Goal: Task Accomplishment & Management: Manage account settings

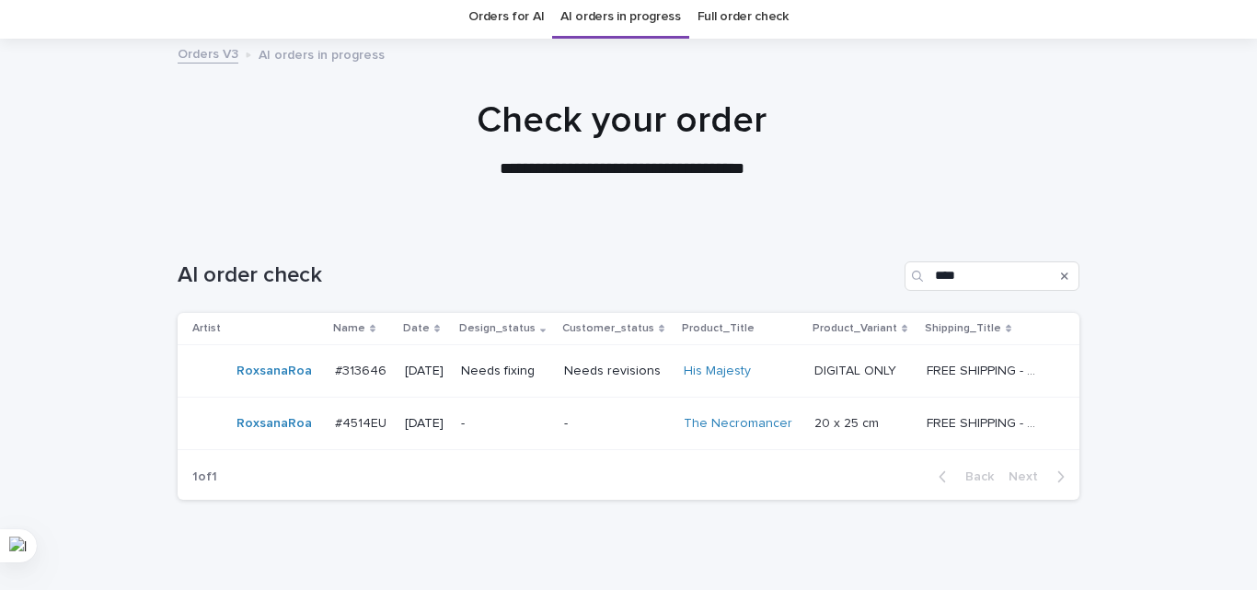
scroll to position [132, 0]
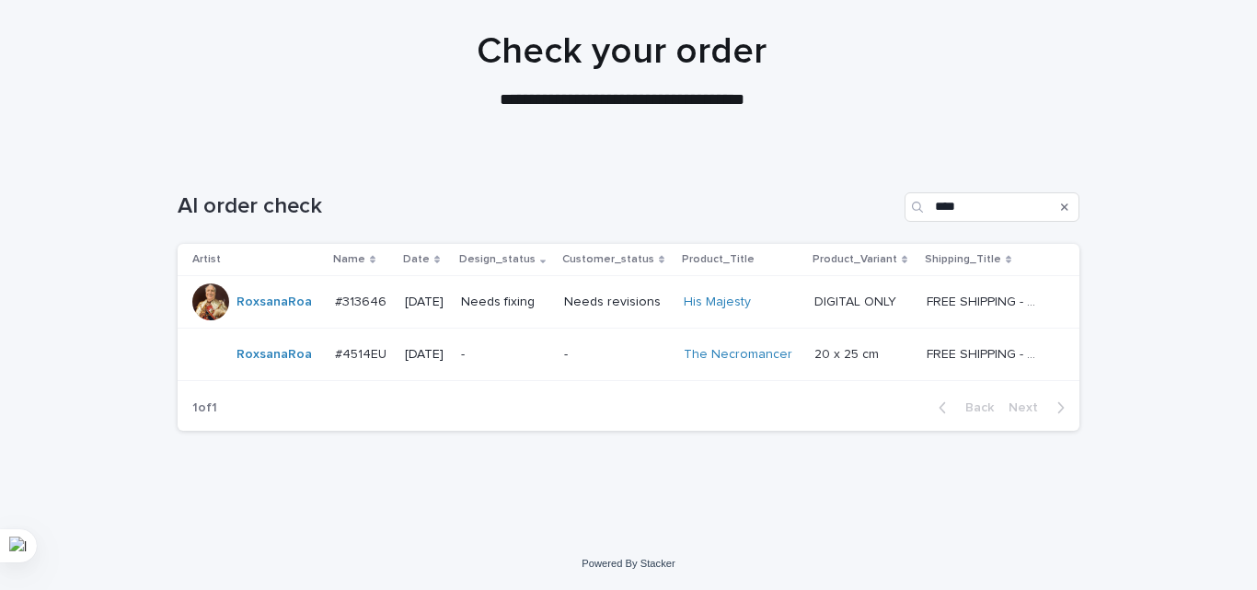
click at [557, 363] on td "-" at bounding box center [504, 354] width 103 height 52
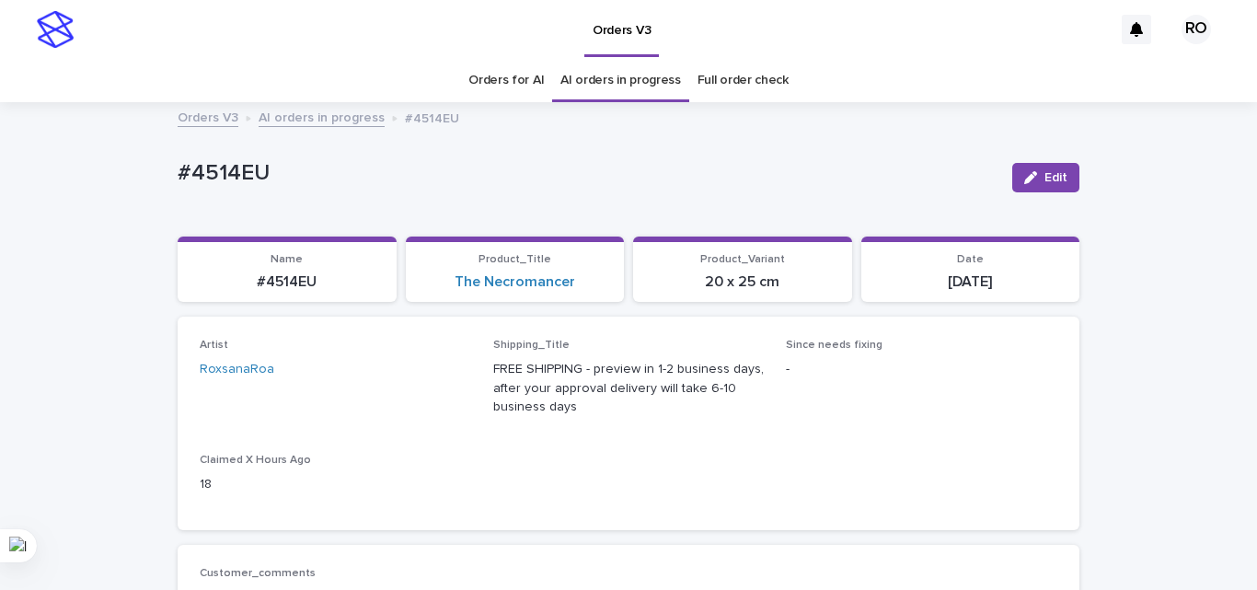
click at [248, 170] on p "#4514EU" at bounding box center [588, 173] width 820 height 27
copy p "4514EU"
click at [578, 284] on div "The Necromancer" at bounding box center [515, 281] width 197 height 17
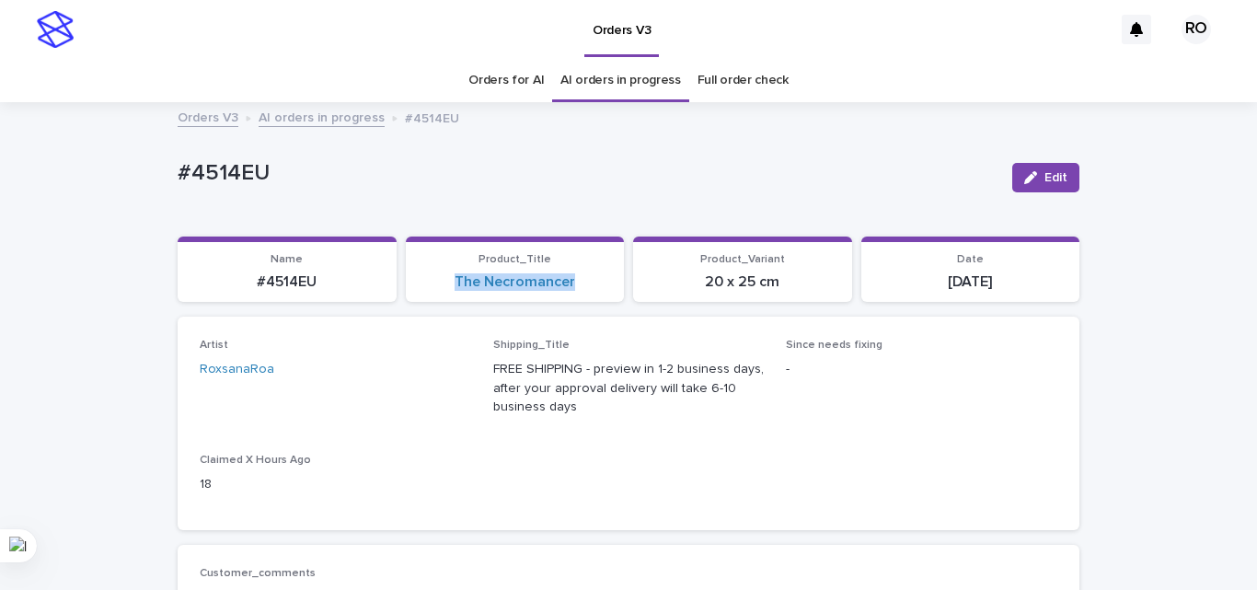
click at [578, 284] on div "The Necromancer" at bounding box center [515, 281] width 197 height 17
copy link "The Necromancer"
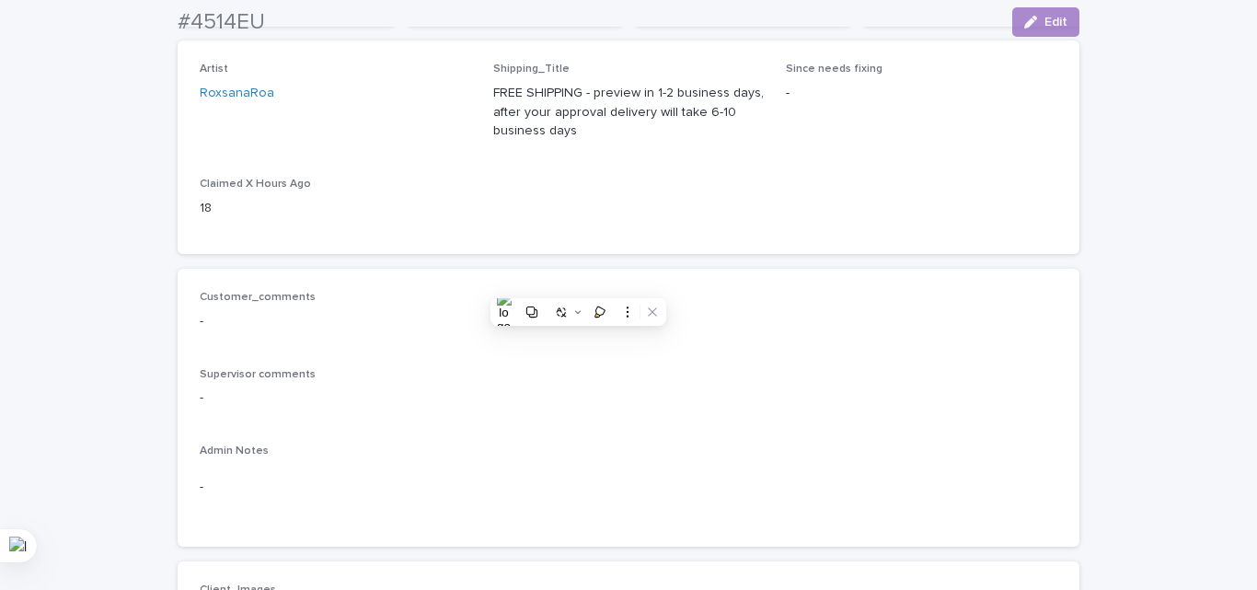
scroll to position [736, 0]
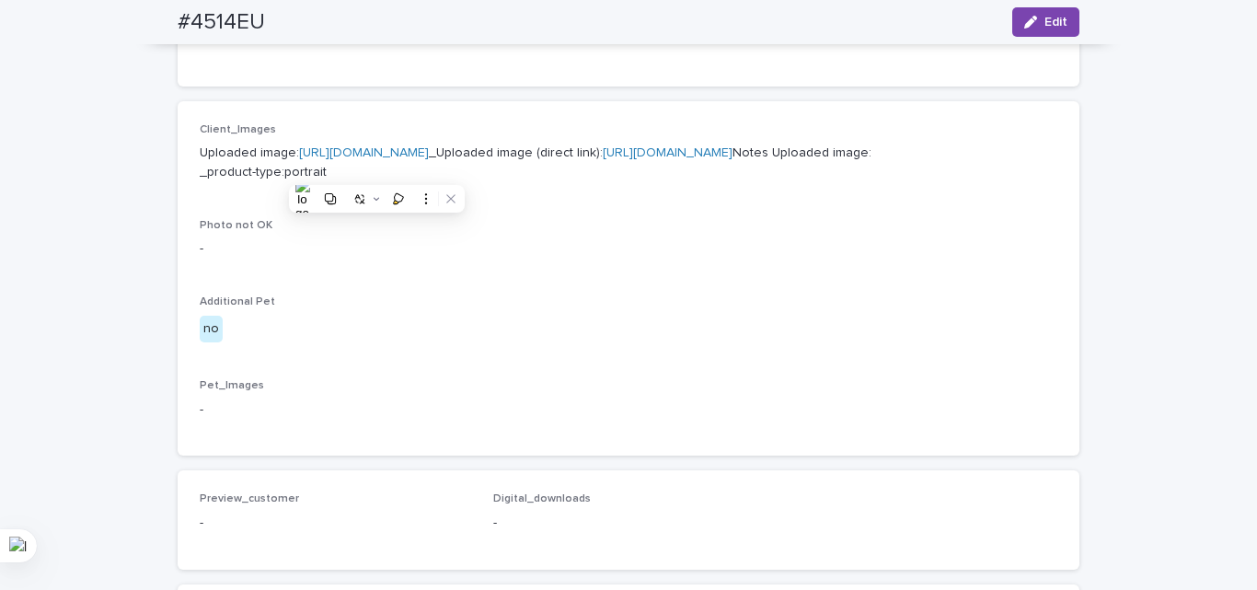
click at [631, 232] on p "Photo not OK" at bounding box center [628, 225] width 857 height 13
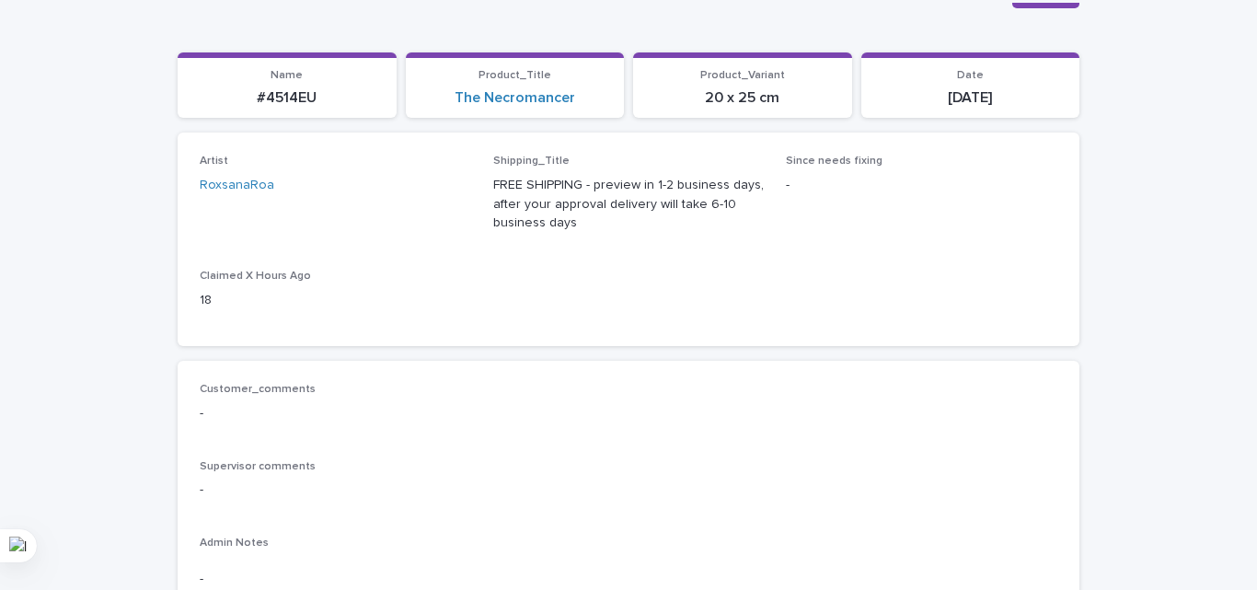
scroll to position [0, 0]
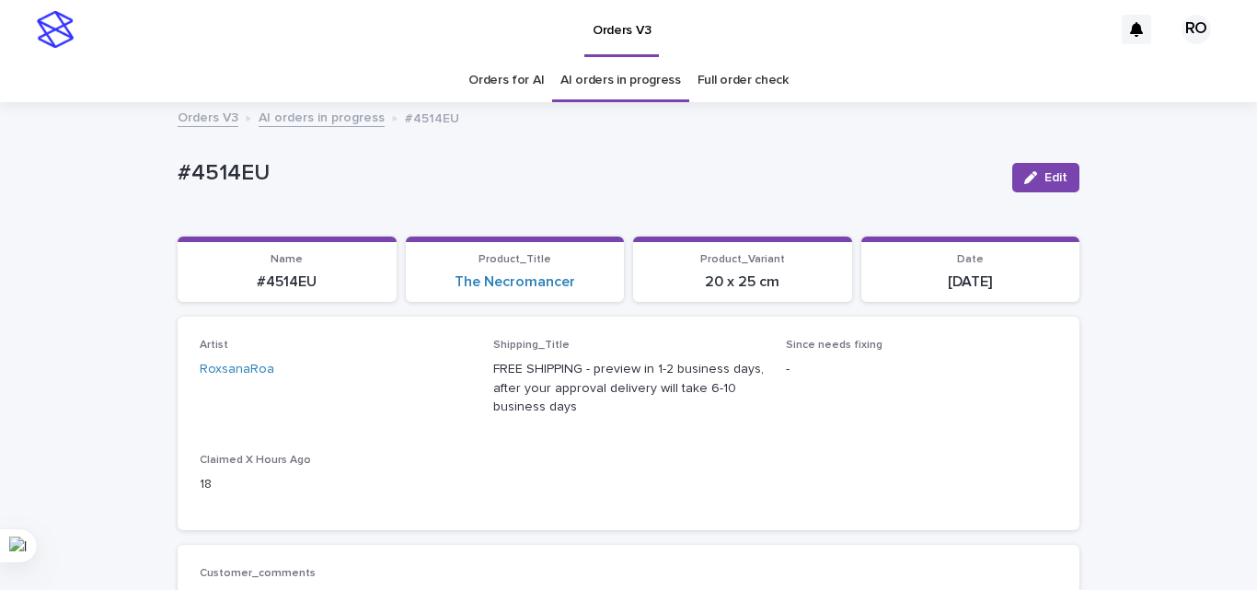
click at [973, 278] on p "[DATE]" at bounding box center [970, 281] width 197 height 17
copy div "[DATE] Loading... Saving…"
click at [477, 199] on div "#4514EU Edit" at bounding box center [628, 178] width 901 height 74
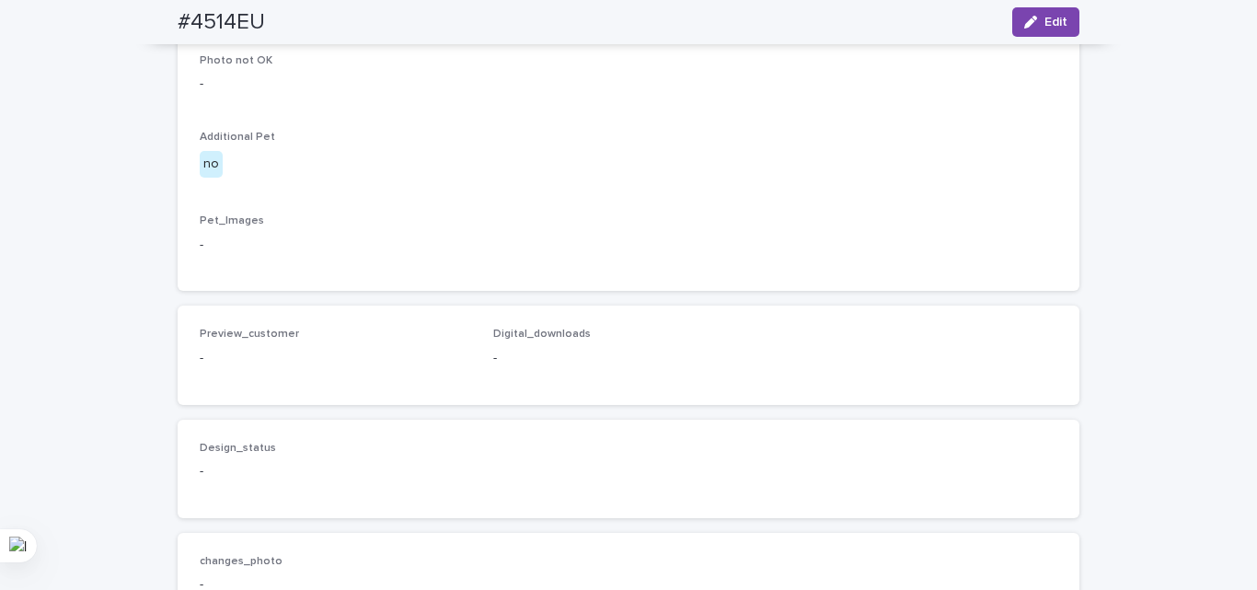
scroll to position [897, 0]
click at [224, 14] on h2 "#4514EU" at bounding box center [221, 22] width 87 height 27
copy div "#4514EU Edit"
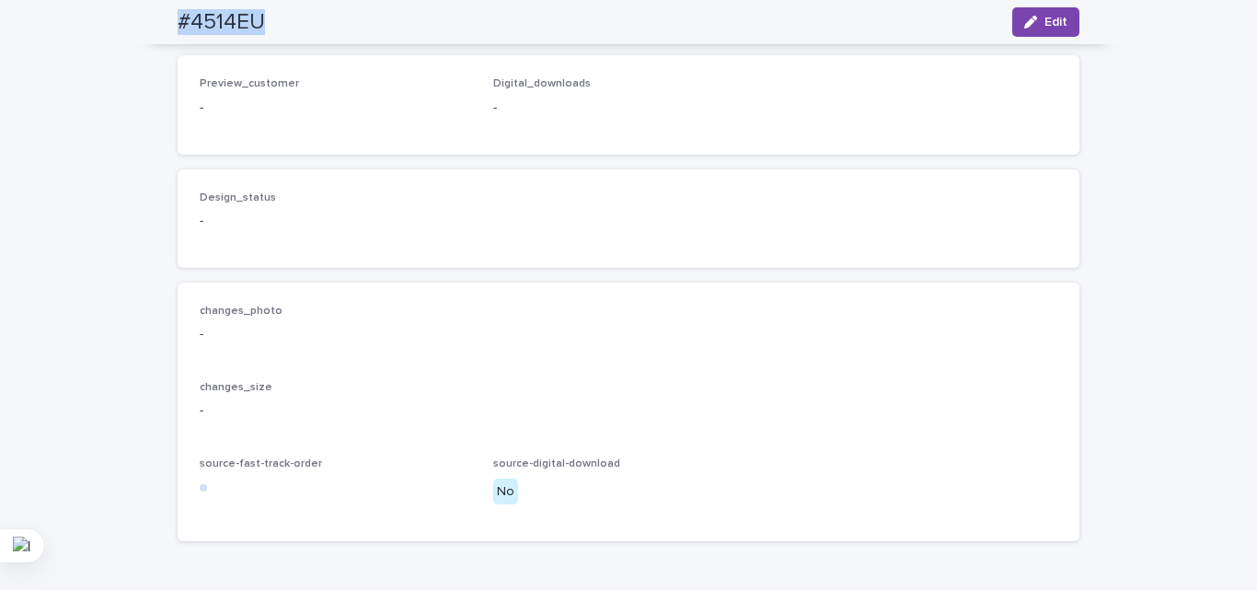
scroll to position [1357, 0]
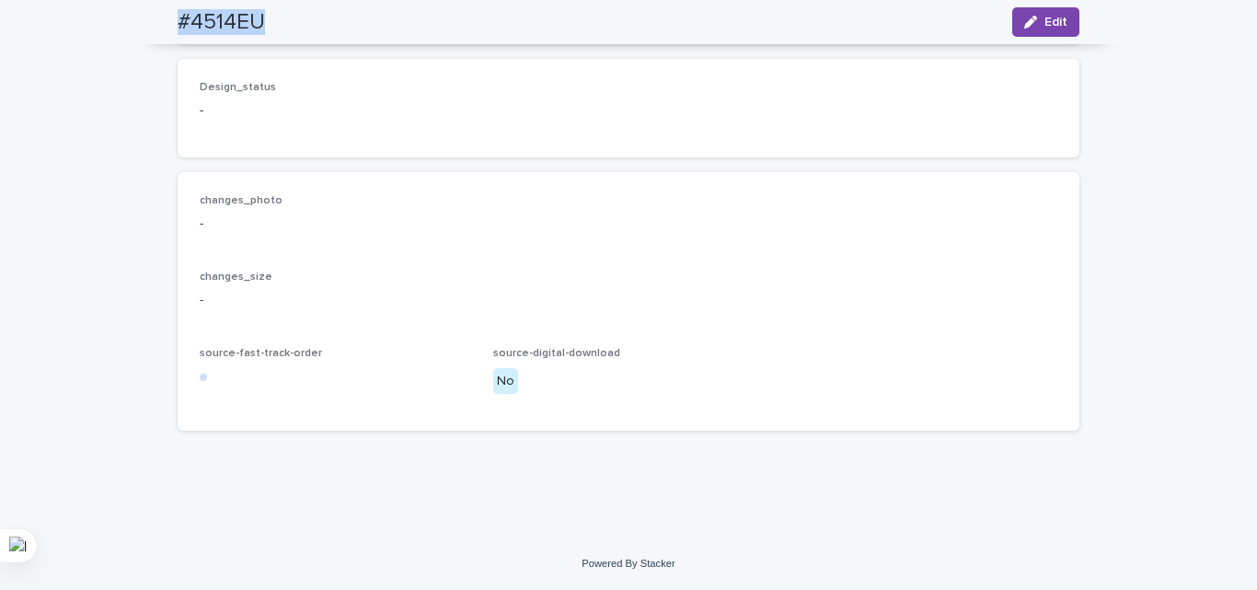
click at [1049, 16] on button "Edit" at bounding box center [1045, 21] width 67 height 29
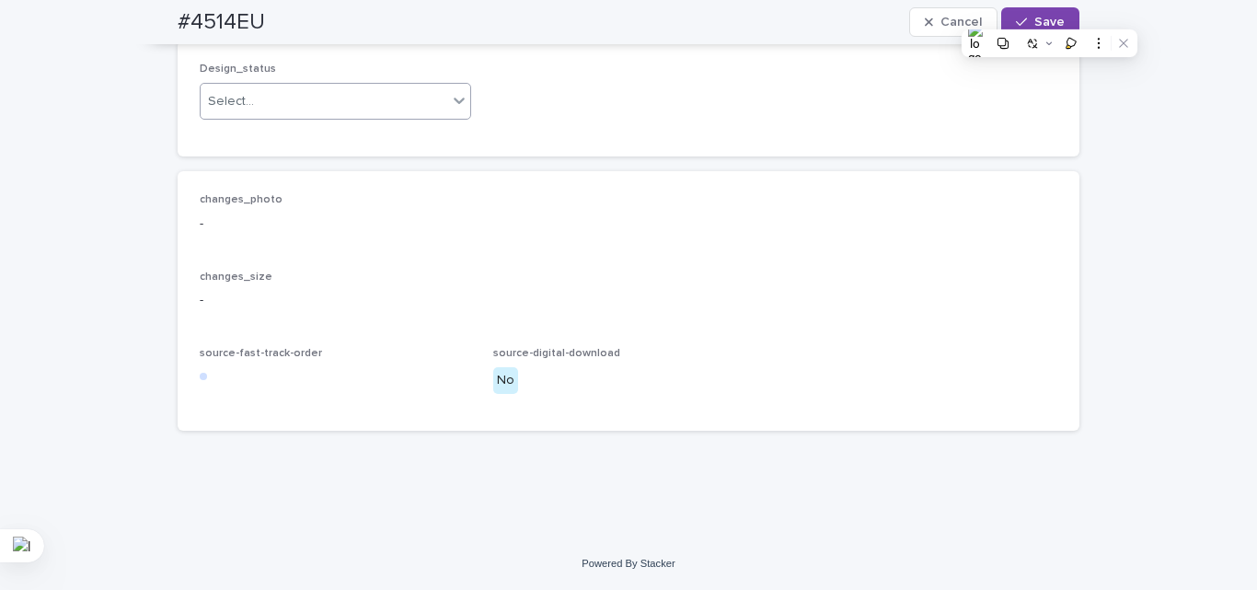
drag, startPoint x: 228, startPoint y: 155, endPoint x: 224, endPoint y: 172, distance: 17.9
click at [228, 111] on div "Select..." at bounding box center [231, 101] width 46 height 19
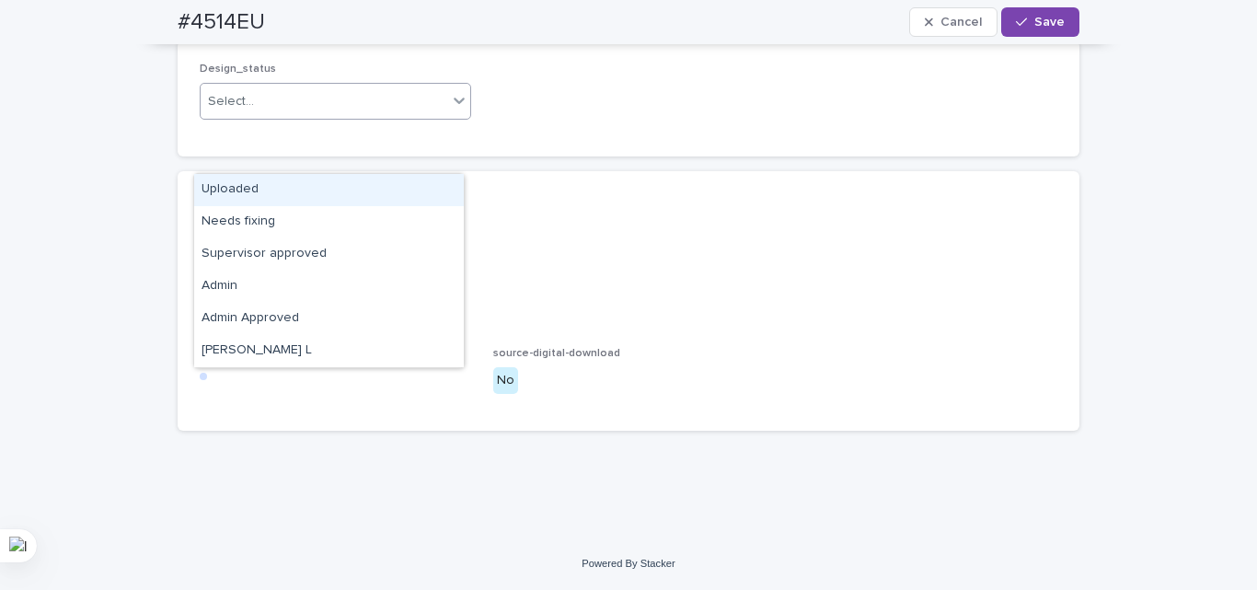
click at [223, 189] on div "Uploaded" at bounding box center [329, 190] width 270 height 32
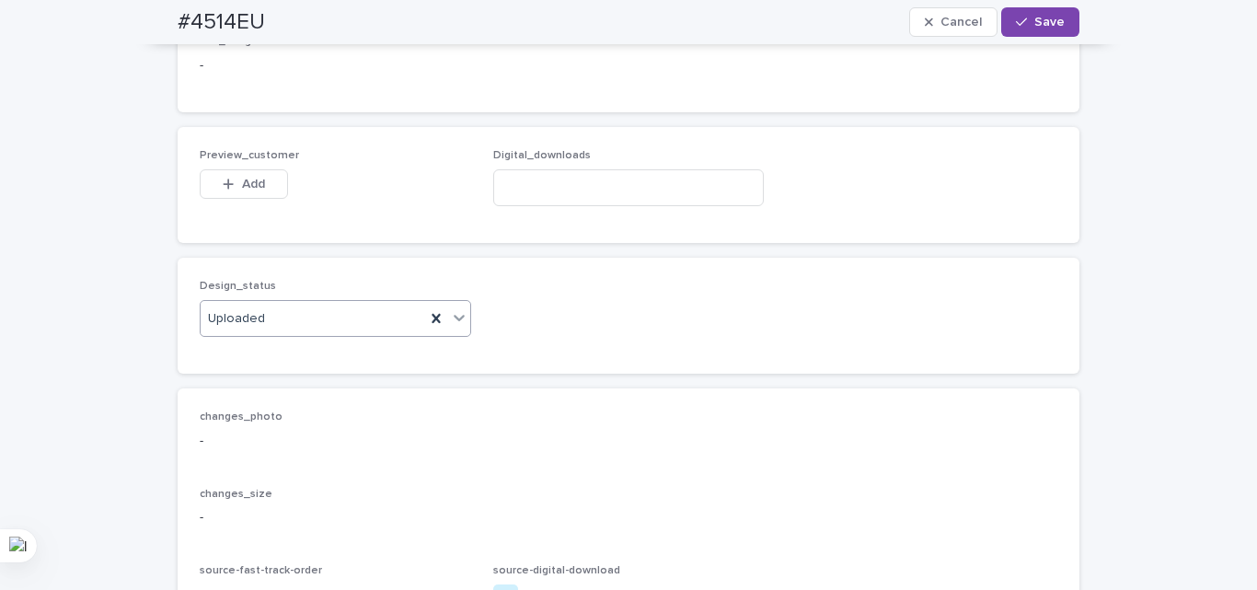
scroll to position [1081, 0]
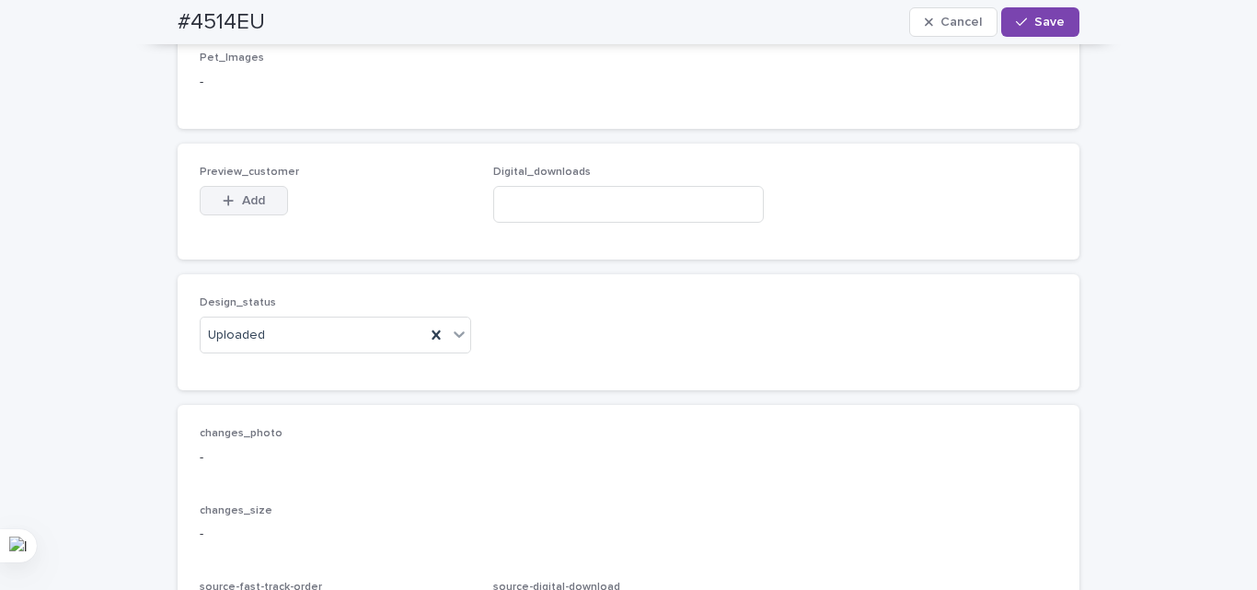
drag, startPoint x: 235, startPoint y: 286, endPoint x: 293, endPoint y: 419, distance: 144.6
click at [236, 215] on button "Add" at bounding box center [244, 200] width 88 height 29
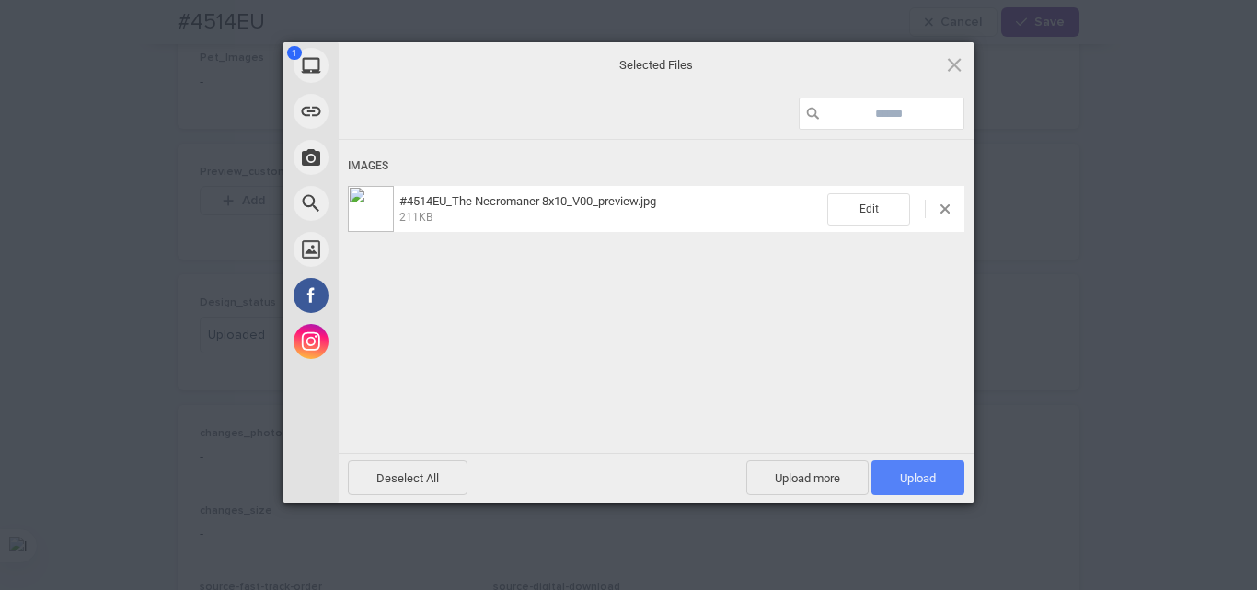
click at [930, 479] on span "Upload 1" at bounding box center [918, 478] width 36 height 14
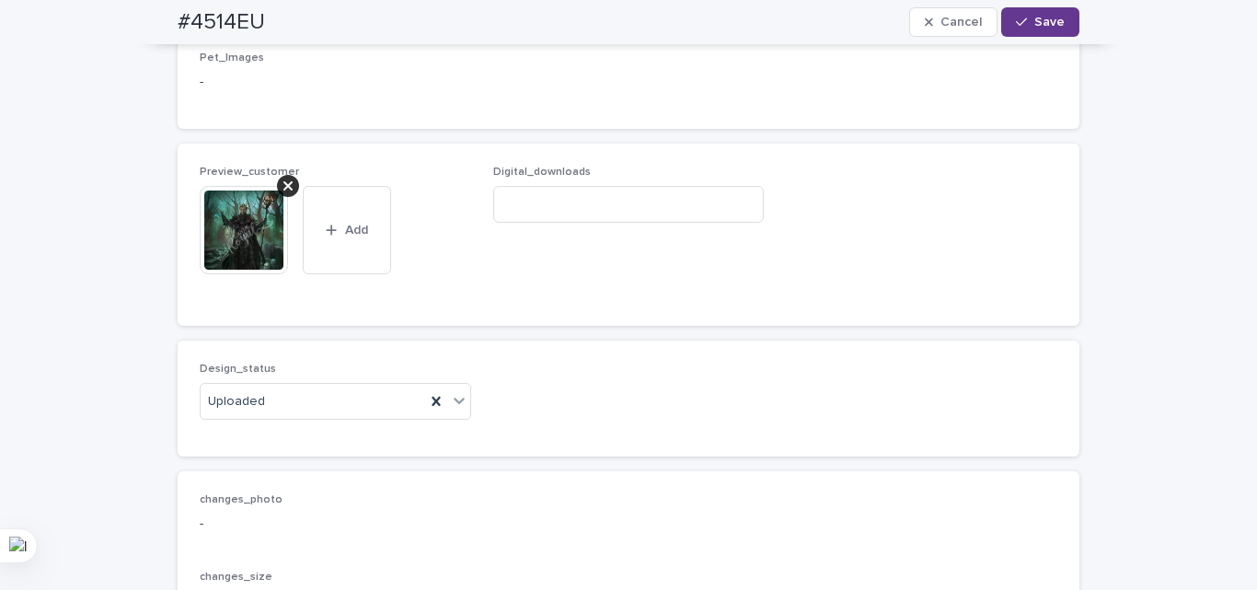
click at [1043, 10] on button "Save" at bounding box center [1040, 21] width 78 height 29
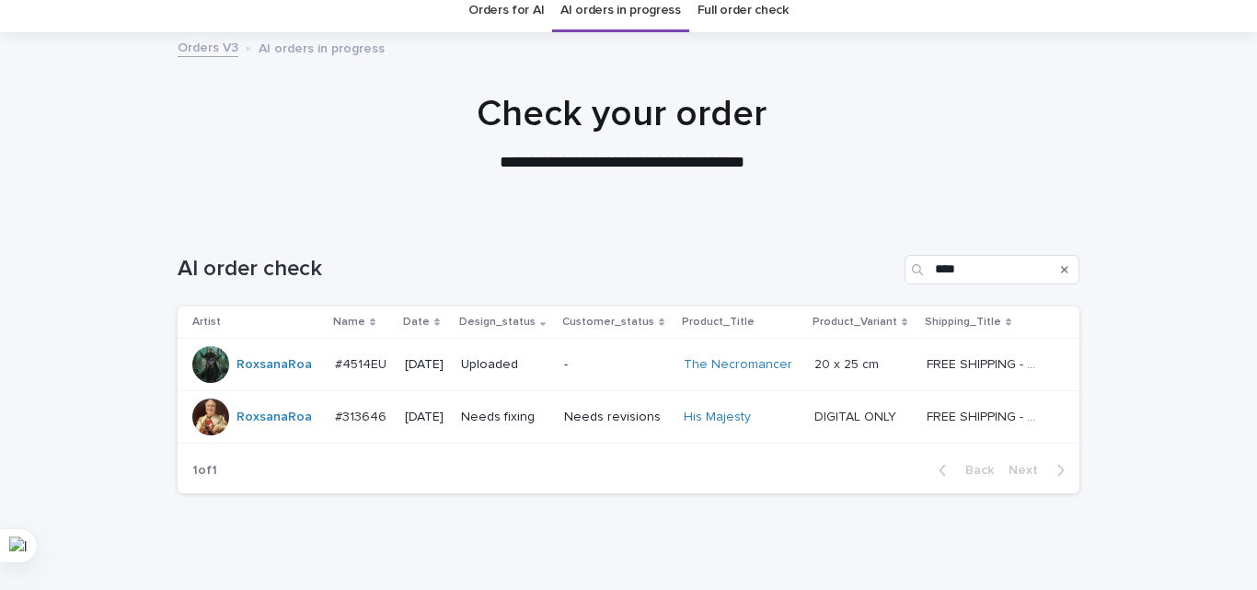
scroll to position [132, 0]
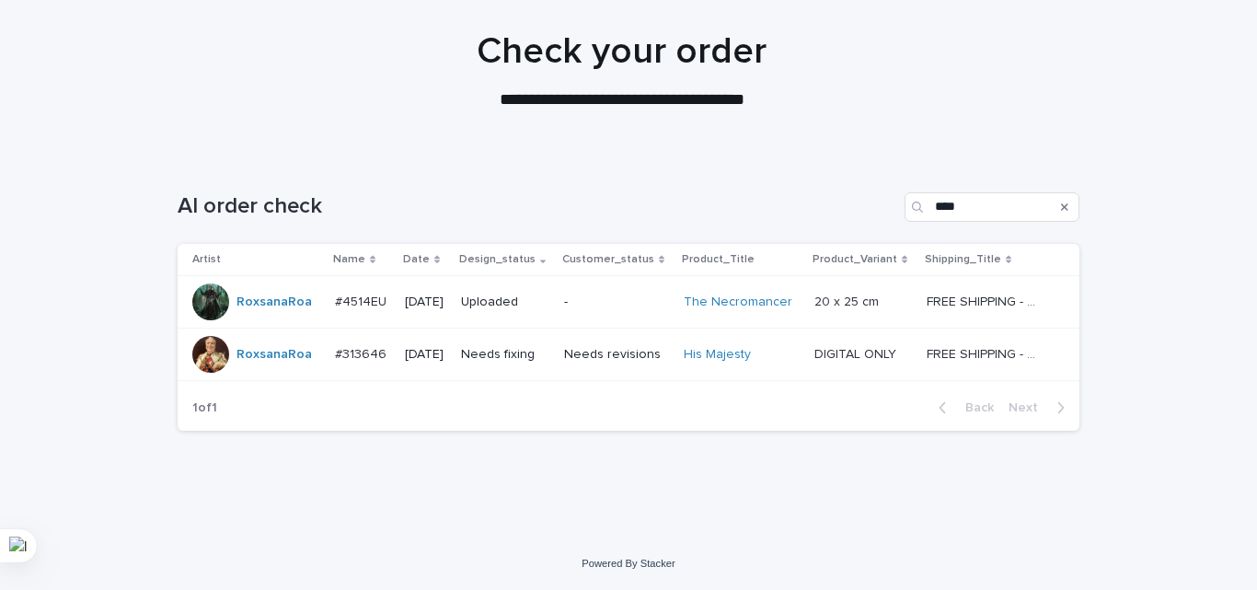
click at [446, 350] on p "[DATE]" at bounding box center [425, 355] width 41 height 16
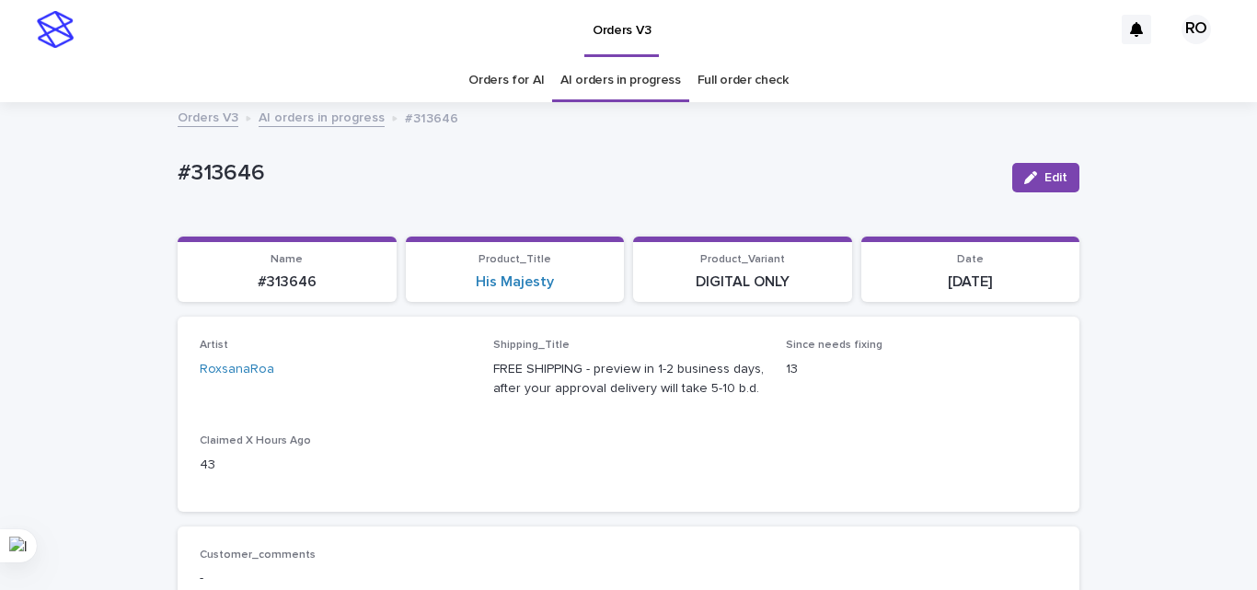
click at [232, 176] on p "#313646" at bounding box center [588, 173] width 820 height 27
copy p "313646"
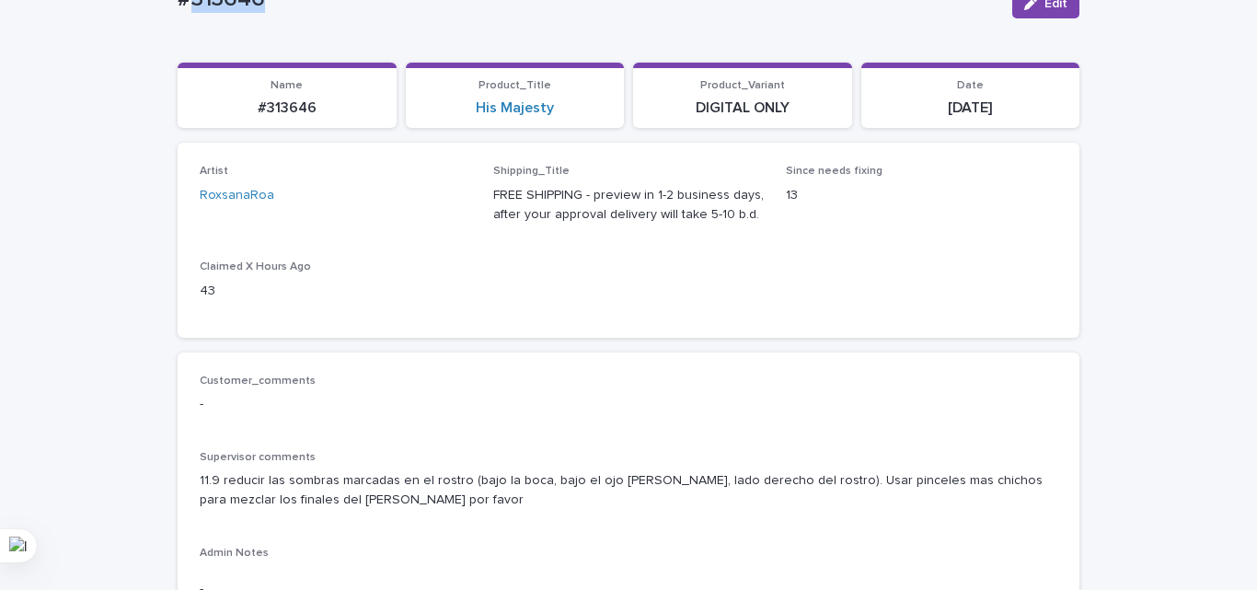
scroll to position [368, 0]
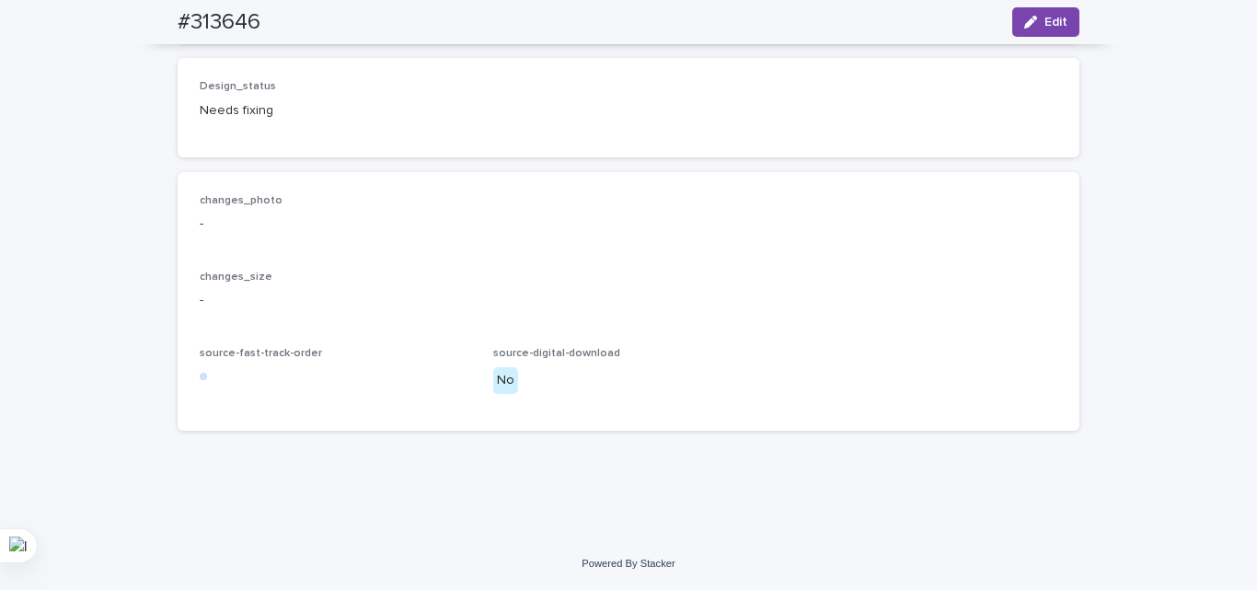
scroll to position [1564, 0]
click at [1040, 29] on button "Edit" at bounding box center [1045, 21] width 67 height 29
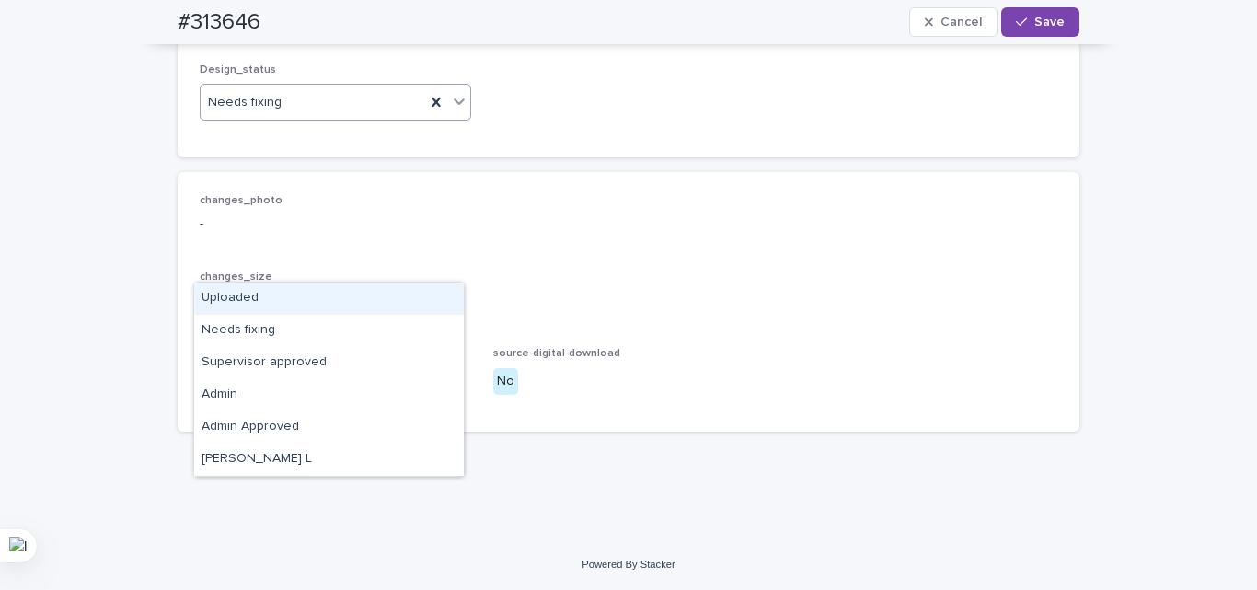
click at [319, 118] on div "Needs fixing" at bounding box center [313, 102] width 224 height 30
drag, startPoint x: 289, startPoint y: 294, endPoint x: 349, endPoint y: 300, distance: 60.0
click at [290, 294] on div "Uploaded" at bounding box center [329, 298] width 270 height 32
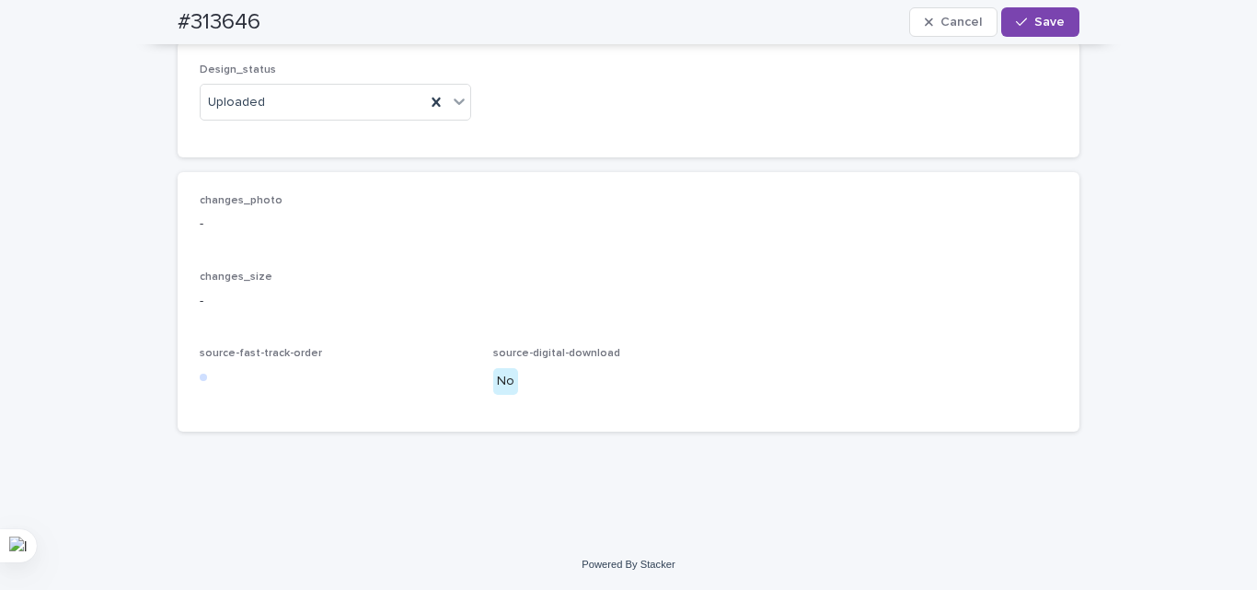
click at [643, 335] on div "changes_photo - changes_size - source-fast-track-order source-digital-download …" at bounding box center [628, 301] width 901 height 259
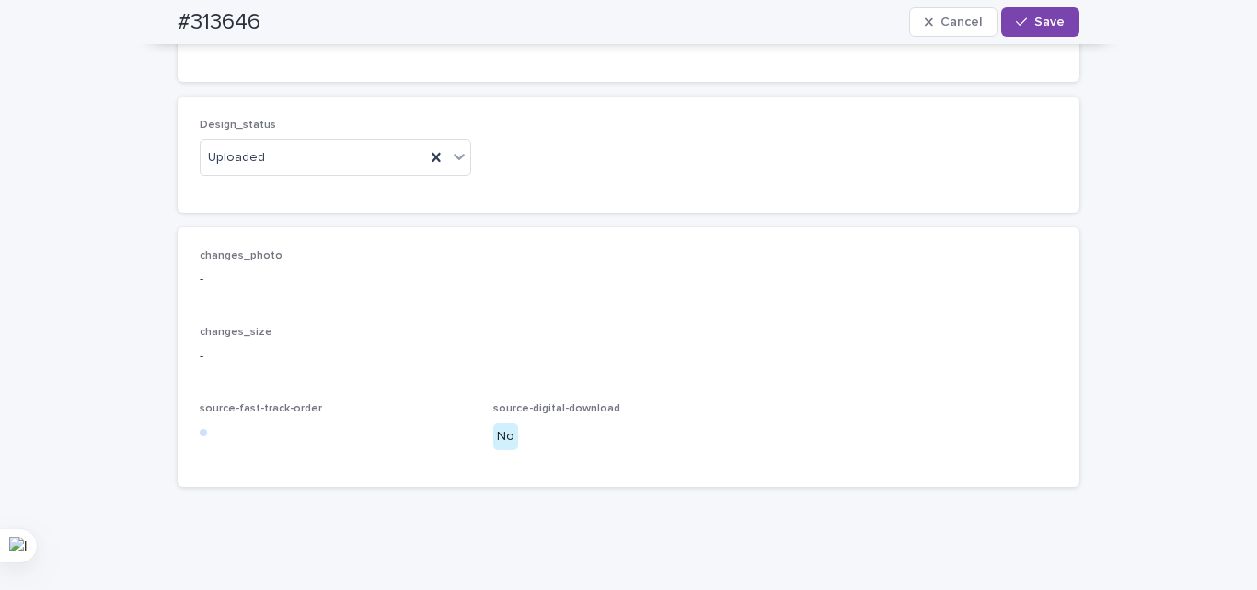
scroll to position [1380, 0]
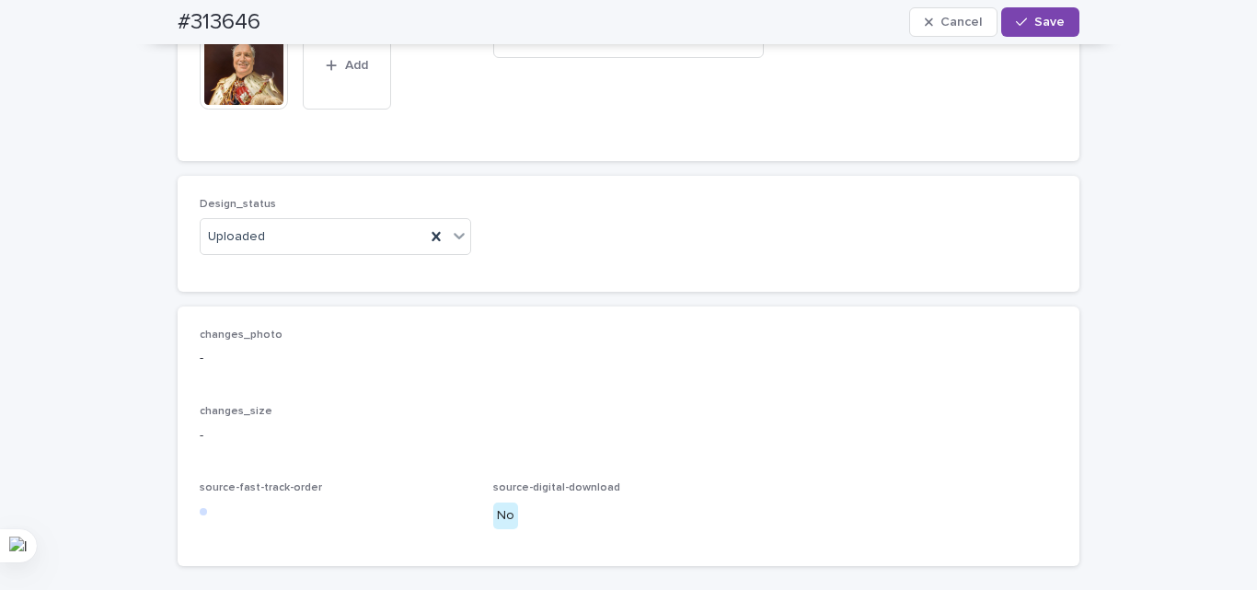
click at [283, 29] on icon at bounding box center [287, 21] width 9 height 15
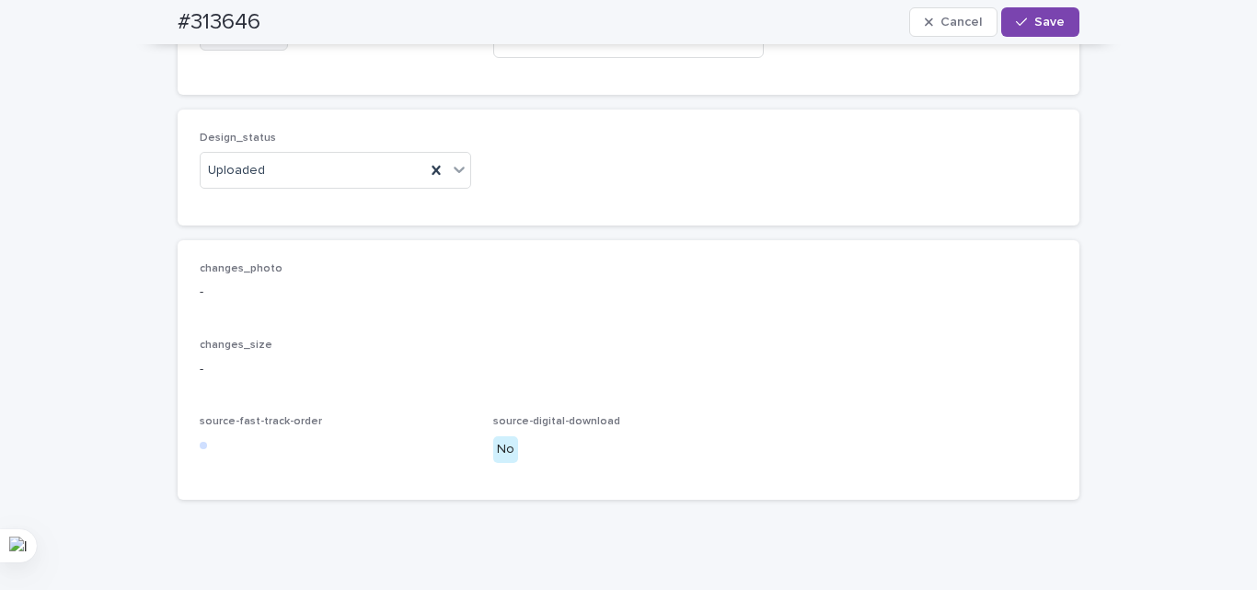
click at [242, 42] on span "Add" at bounding box center [253, 35] width 23 height 13
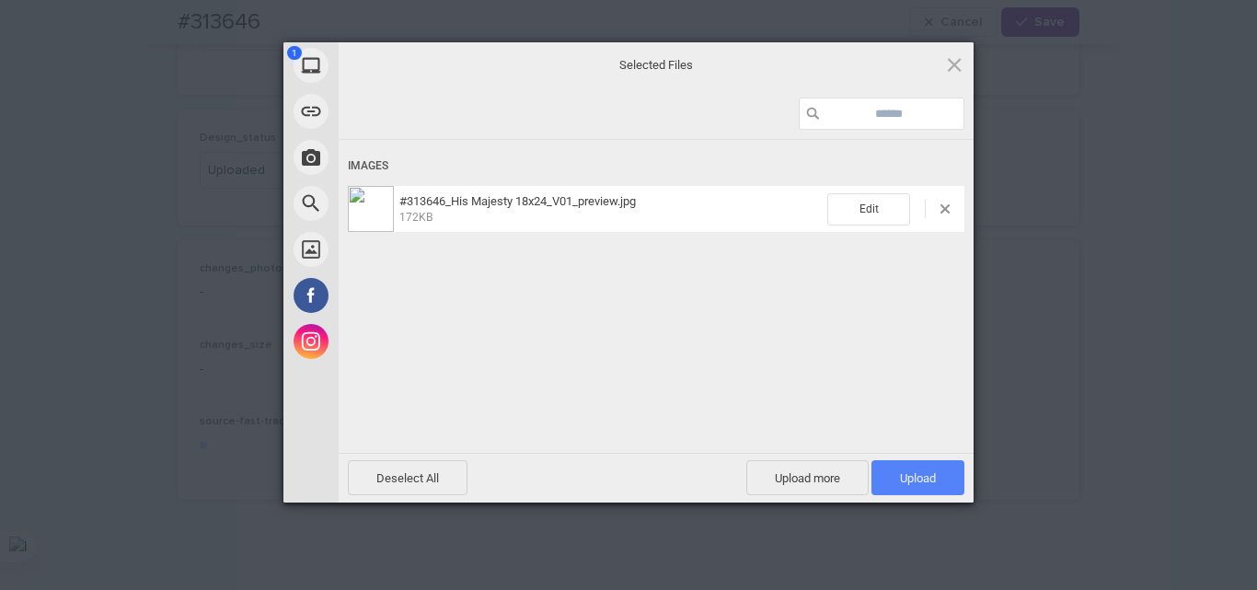
click at [920, 479] on span "Upload 1" at bounding box center [918, 478] width 36 height 14
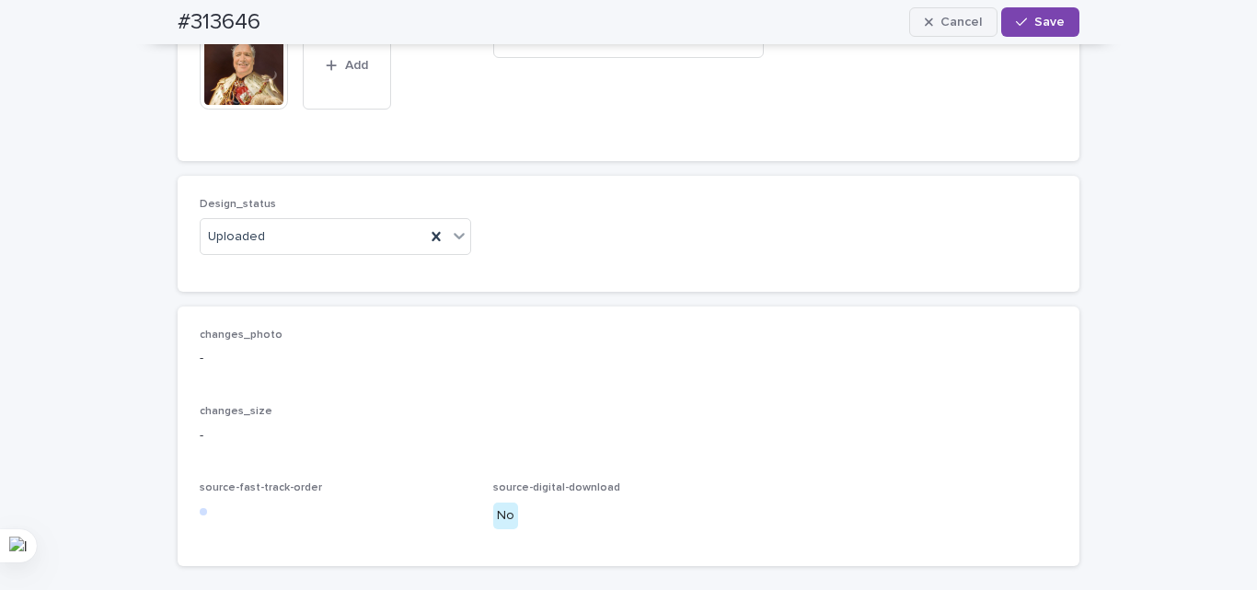
drag, startPoint x: 1057, startPoint y: 27, endPoint x: 977, endPoint y: 22, distance: 80.2
click at [1057, 27] on span "Save" at bounding box center [1049, 22] width 30 height 13
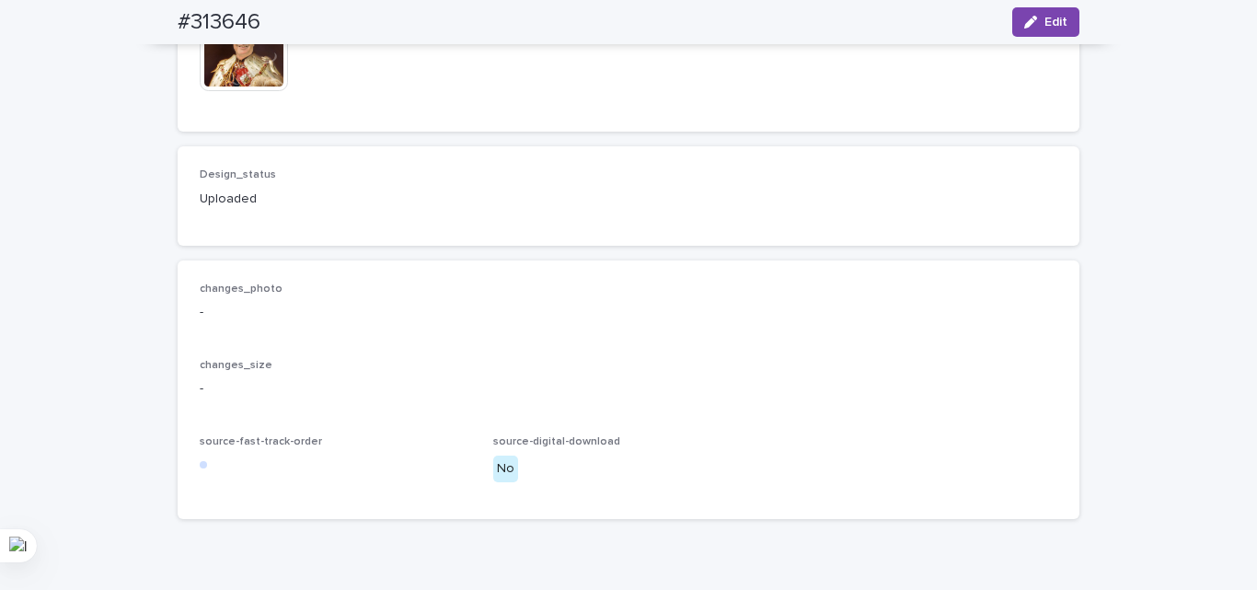
click at [605, 223] on div "Design_status Uploaded" at bounding box center [628, 195] width 857 height 54
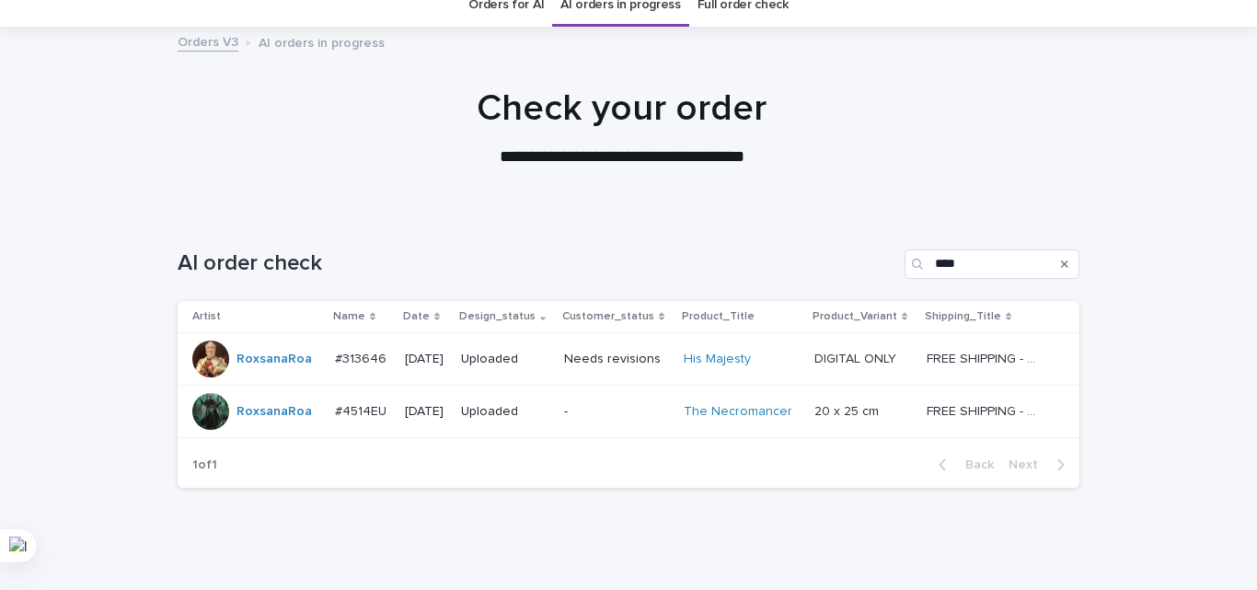
scroll to position [132, 0]
